Goal: Use online tool/utility: Utilize a website feature to perform a specific function

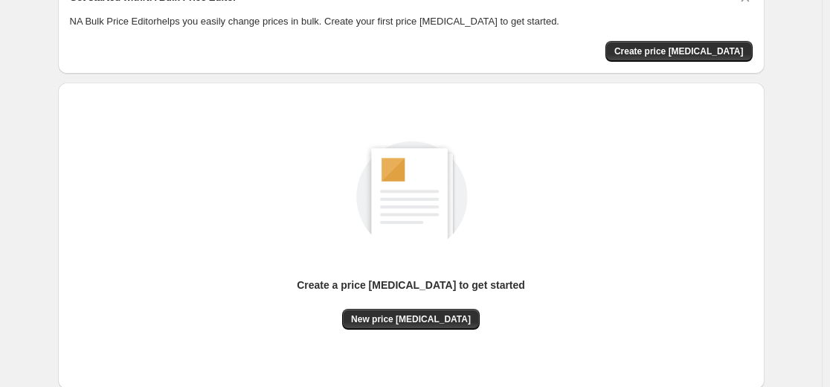
scroll to position [149, 0]
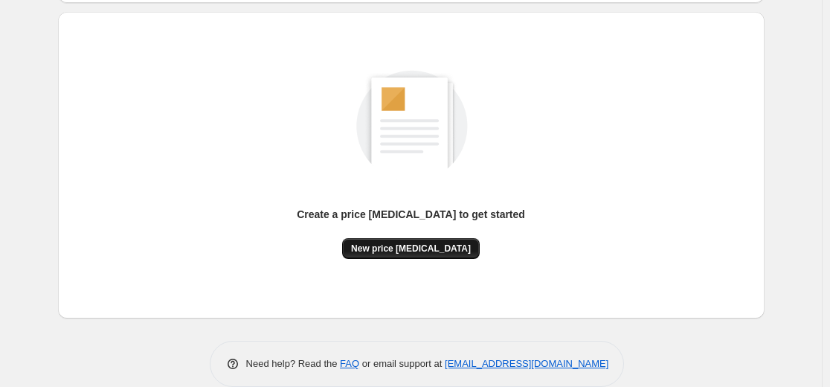
click at [446, 244] on span "New price change job" at bounding box center [411, 248] width 120 height 12
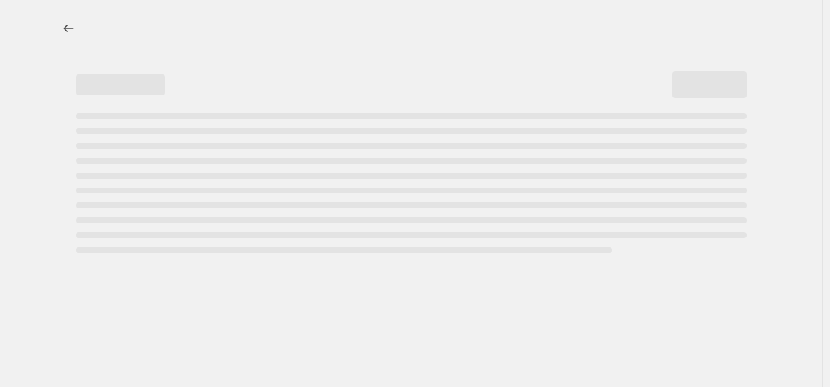
select select "percentage"
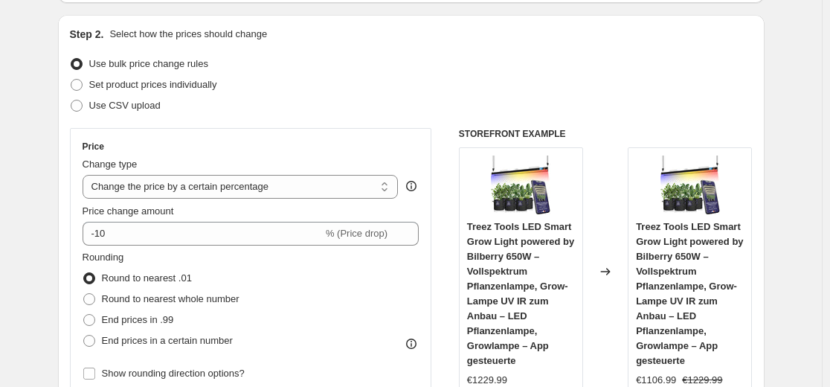
scroll to position [149, 0]
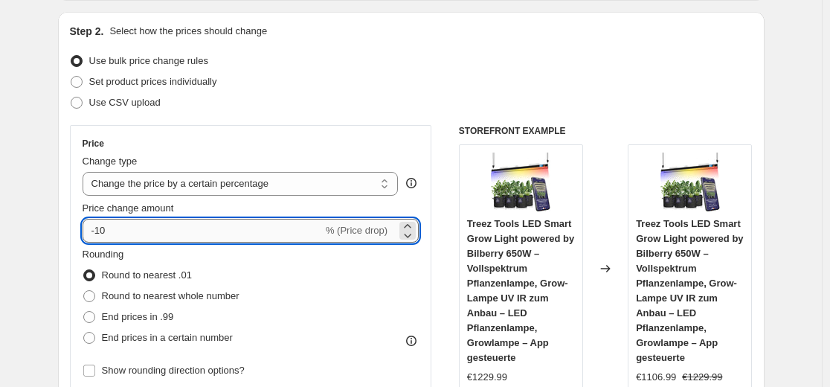
click at [215, 234] on input "-10" at bounding box center [203, 231] width 240 height 24
type input "-1"
type input "-35"
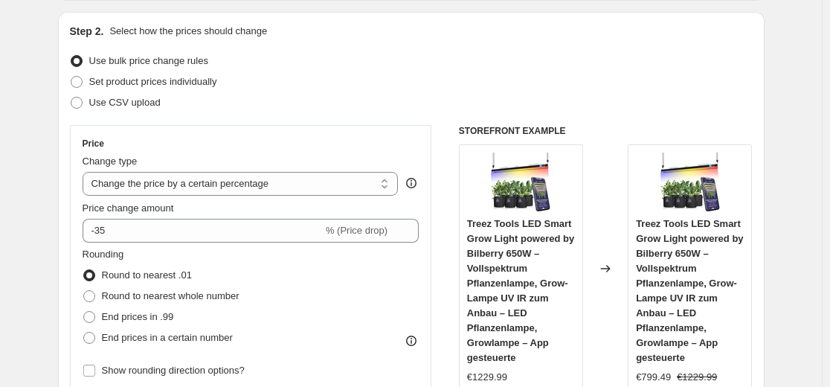
click at [376, 71] on div "Use bulk price change rules" at bounding box center [411, 61] width 683 height 21
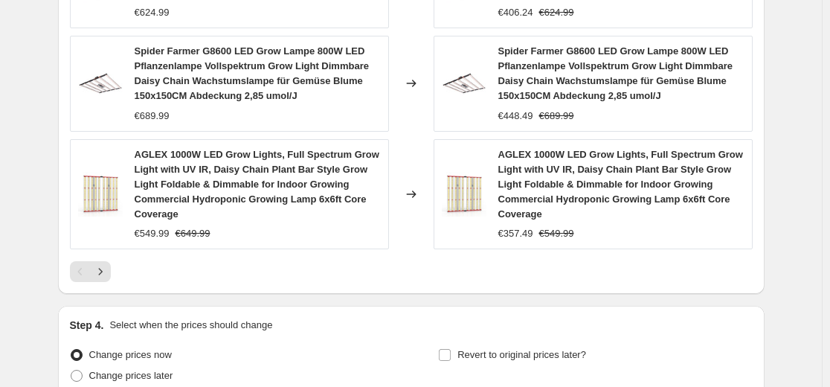
scroll to position [1190, 0]
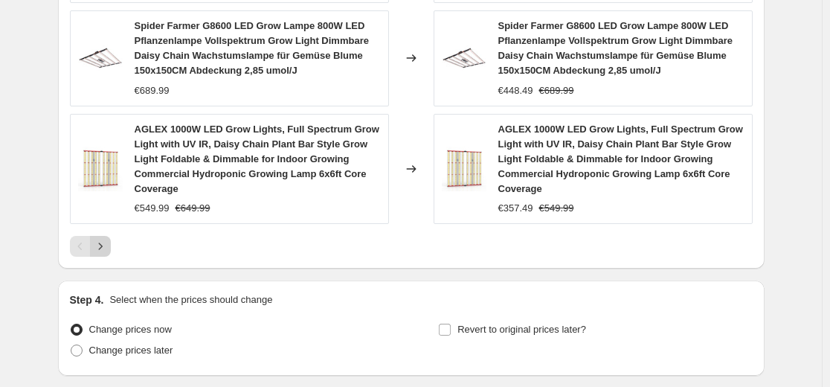
click at [102, 247] on icon "Next" at bounding box center [100, 245] width 4 height 7
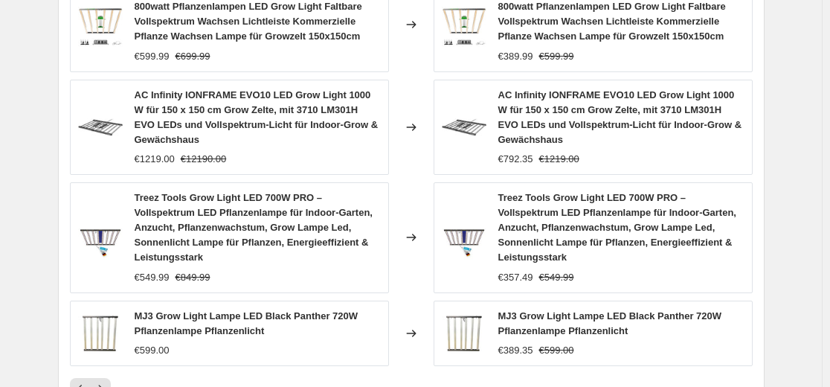
scroll to position [1116, 0]
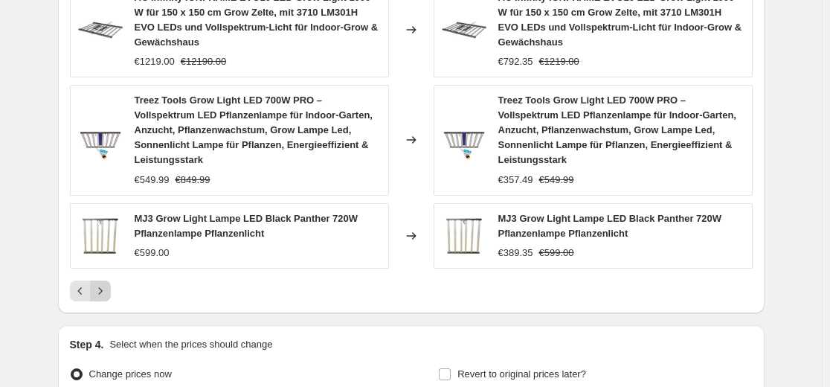
click at [99, 283] on icon "Next" at bounding box center [100, 290] width 15 height 15
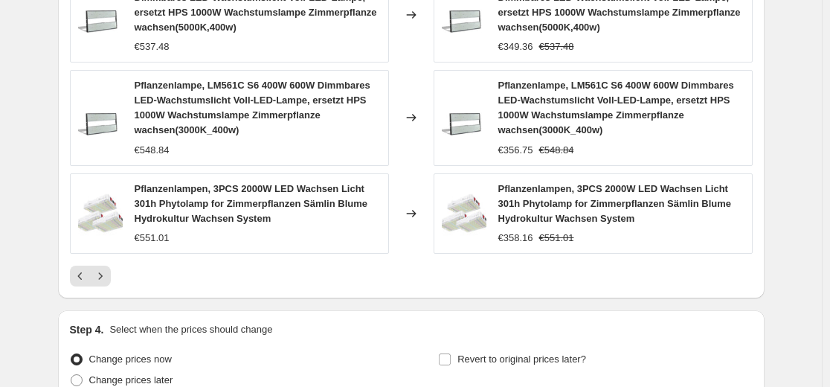
click at [103, 276] on icon "Next" at bounding box center [100, 276] width 15 height 15
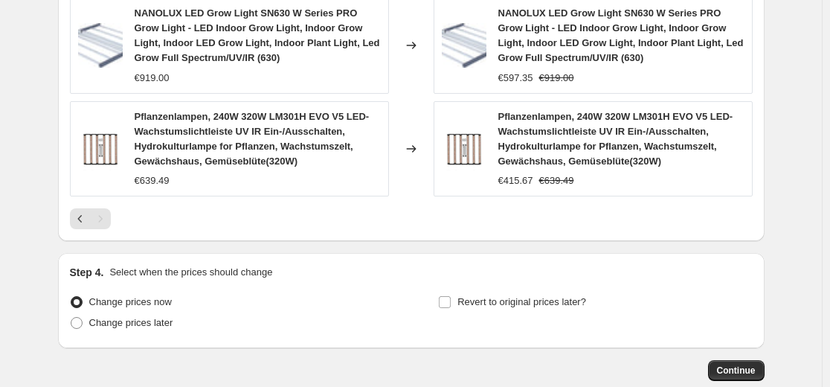
scroll to position [1273, 0]
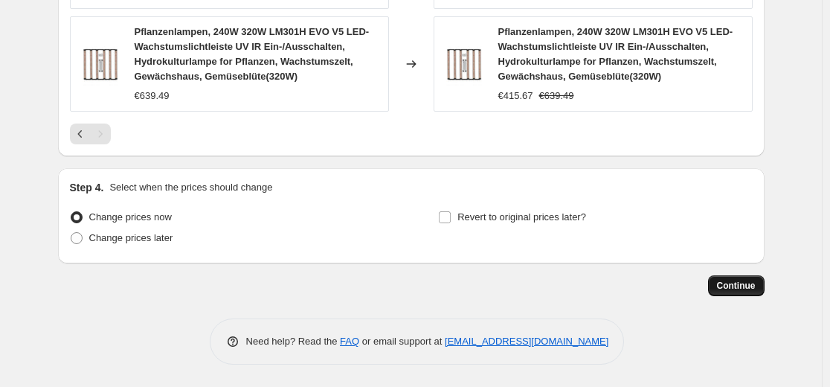
click at [736, 278] on button "Continue" at bounding box center [736, 285] width 57 height 21
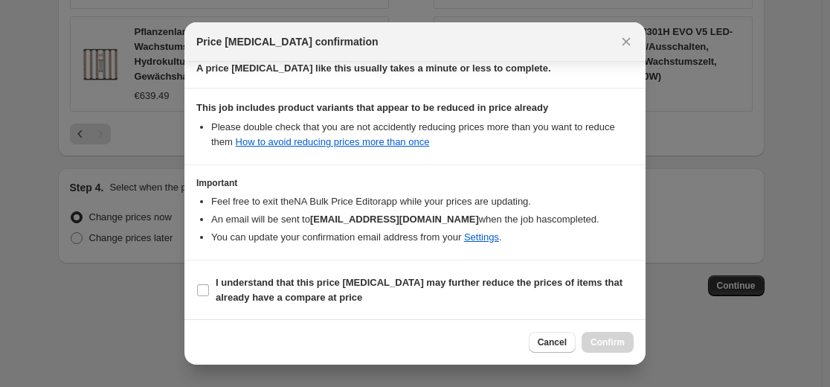
scroll to position [240, 0]
click at [527, 284] on b "I understand that this price change job may further reduce the prices of items …" at bounding box center [419, 289] width 407 height 26
click at [209, 284] on input "I understand that this price change job may further reduce the prices of items …" at bounding box center [203, 289] width 12 height 12
checkbox input "true"
click at [617, 338] on span "Confirm" at bounding box center [608, 342] width 34 height 12
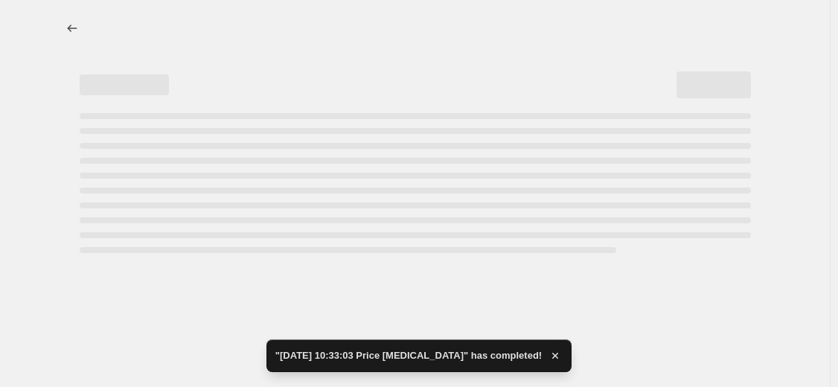
select select "percentage"
